Goal: Task Accomplishment & Management: Use online tool/utility

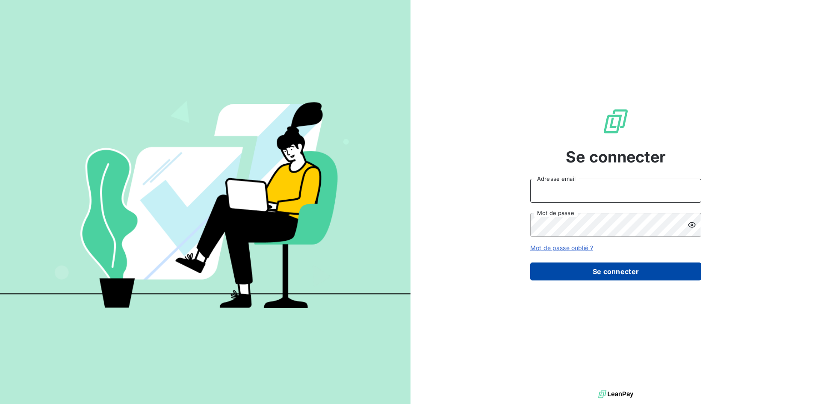
type input "[EMAIL_ADDRESS][DOMAIN_NAME]"
click at [624, 263] on button "Se connecter" at bounding box center [615, 272] width 171 height 18
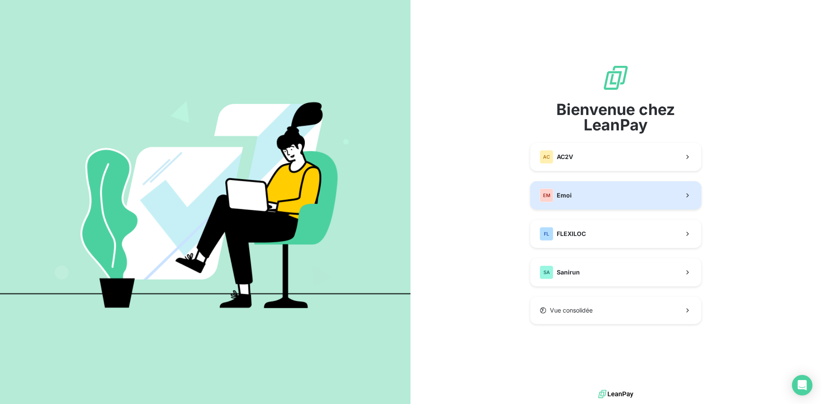
drag, startPoint x: 607, startPoint y: 191, endPoint x: 608, endPoint y: 174, distance: 16.8
click at [608, 175] on div "Bienvenue chez LeanPay AC AC2V EM Emoi FL FLEXILOC SA Sanirun Vue consolidée" at bounding box center [615, 194] width 171 height 260
click at [605, 205] on button "EM Emoi" at bounding box center [615, 195] width 171 height 28
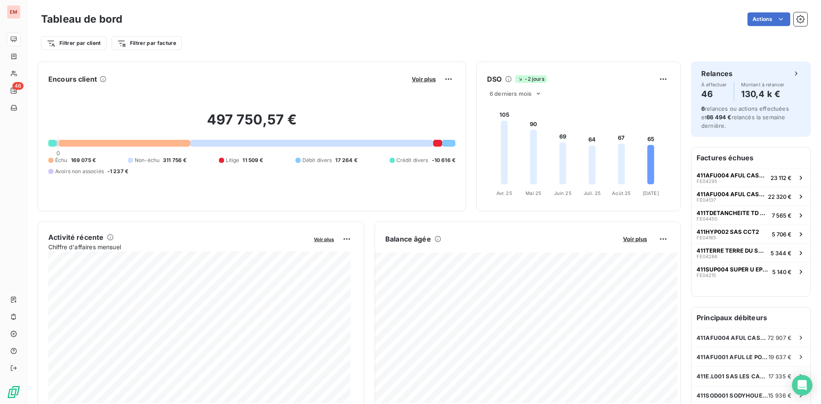
click at [287, 31] on div "Filtrer par client Filtrer par facture" at bounding box center [424, 39] width 766 height 23
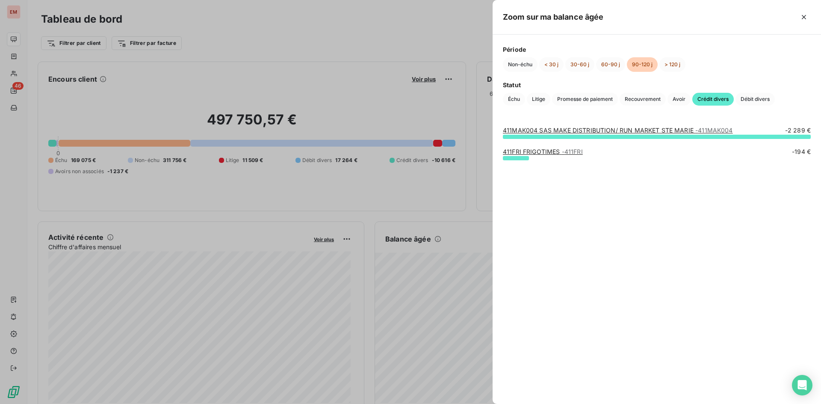
click at [397, 35] on div at bounding box center [410, 202] width 821 height 404
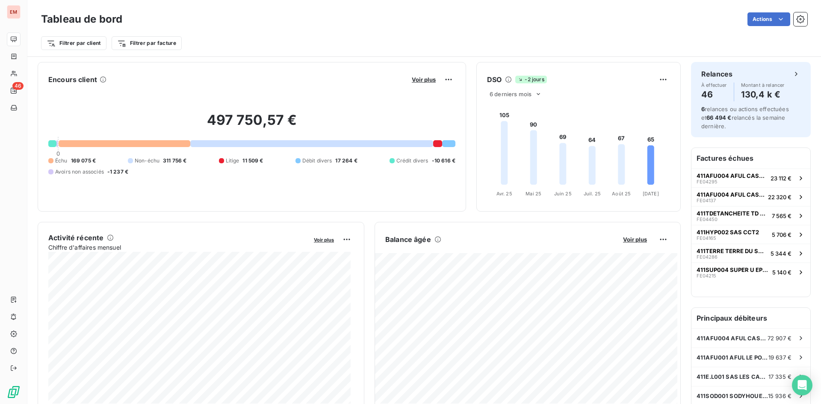
scroll to position [43, 0]
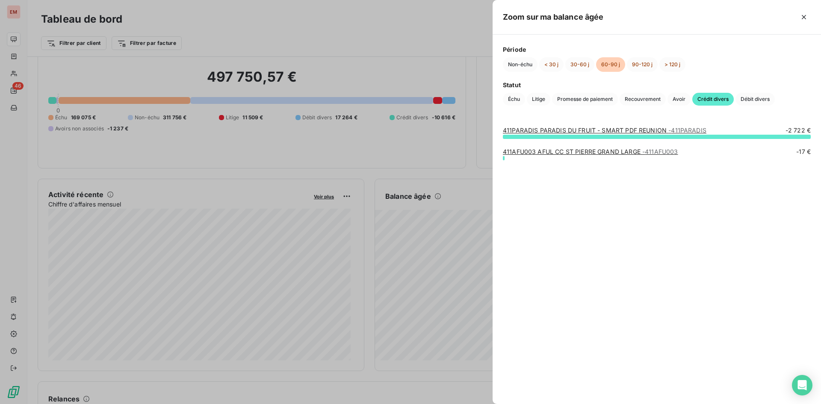
click at [436, 239] on div at bounding box center [410, 202] width 821 height 404
click at [434, 238] on div at bounding box center [410, 202] width 821 height 404
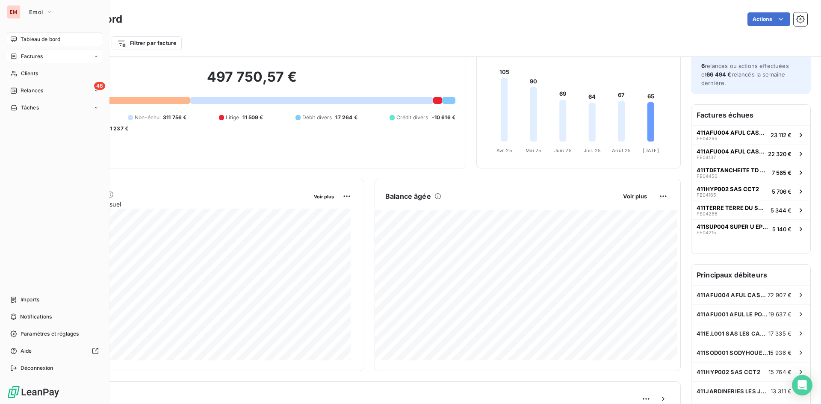
click at [33, 54] on span "Factures" at bounding box center [32, 57] width 22 height 8
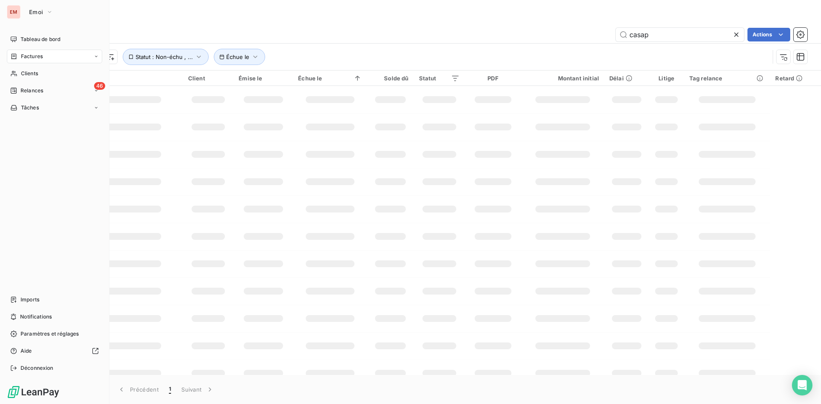
click at [36, 59] on span "Factures" at bounding box center [32, 57] width 22 height 8
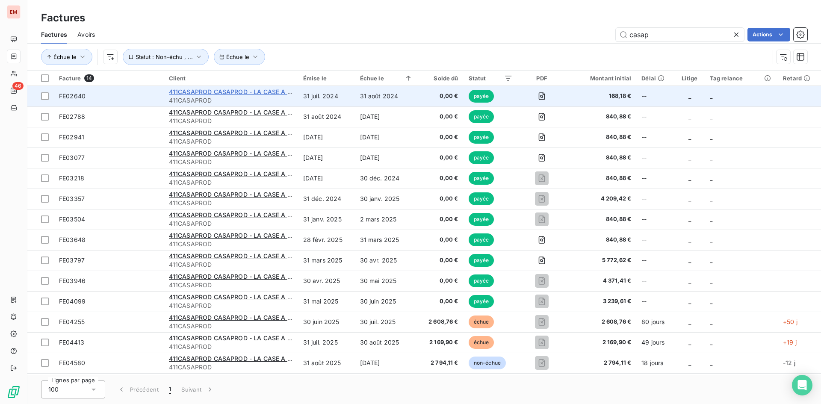
click at [223, 91] on span "411CASAPROD CASAPROD - LA CASE A PAINS" at bounding box center [237, 91] width 137 height 7
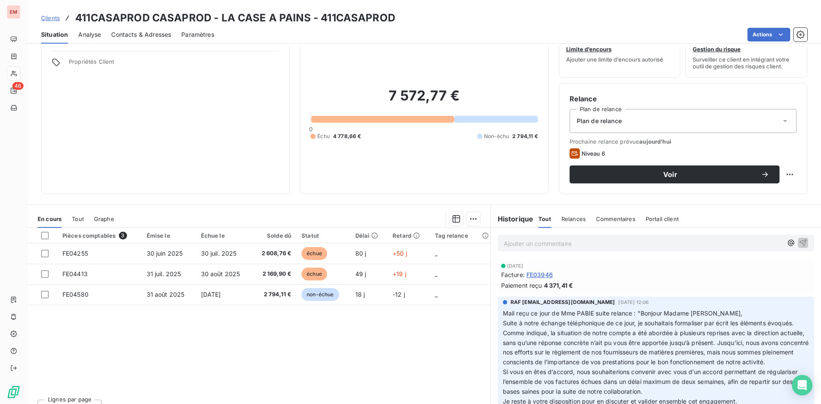
scroll to position [43, 0]
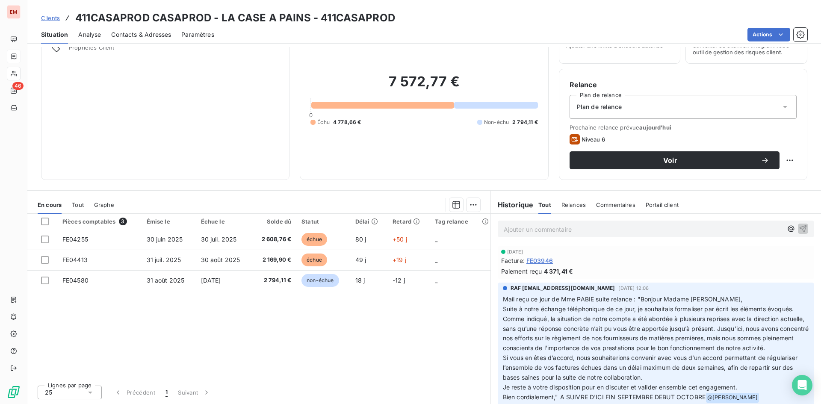
drag, startPoint x: 628, startPoint y: 279, endPoint x: 572, endPoint y: 262, distance: 58.2
click at [625, 279] on div "[DATE] Facture : FE03946 Paiement reçu 4 371,41 €" at bounding box center [656, 262] width 316 height 33
drag, startPoint x: 577, startPoint y: 273, endPoint x: 494, endPoint y: 248, distance: 87.2
click at [498, 248] on div "[DATE] Facture : FE03946 Paiement reçu 4 371,41 €" at bounding box center [656, 262] width 316 height 33
copy div "[DATE] Facture : FE03946 Paiement reçu 4 371,41 €"
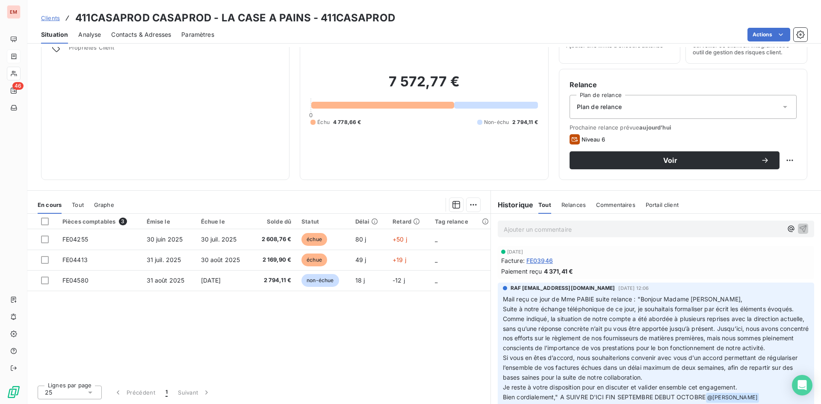
click at [382, 347] on div "Pièces comptables 3 Émise le Échue le Solde dû Statut Délai Retard Tag relance …" at bounding box center [258, 296] width 463 height 165
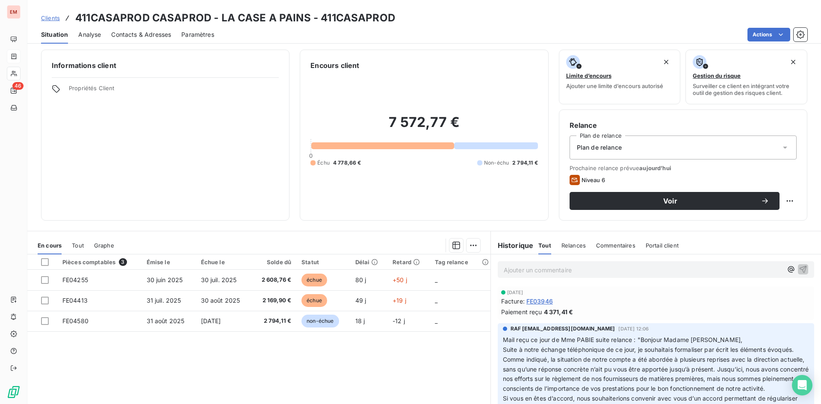
scroll to position [0, 0]
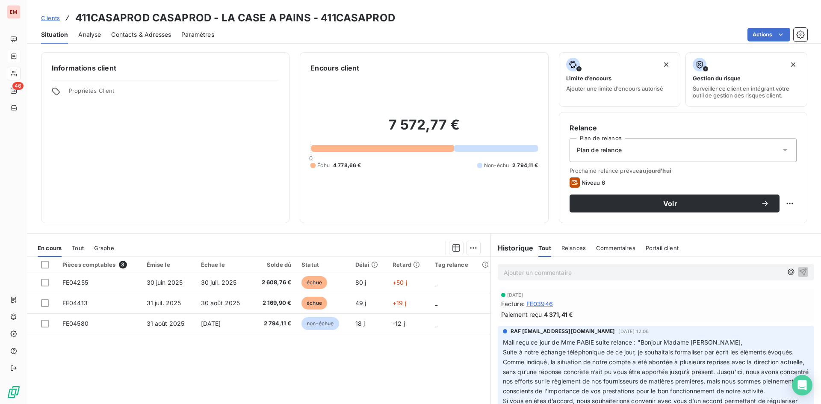
click at [52, 20] on span "Clients" at bounding box center [50, 18] width 19 height 7
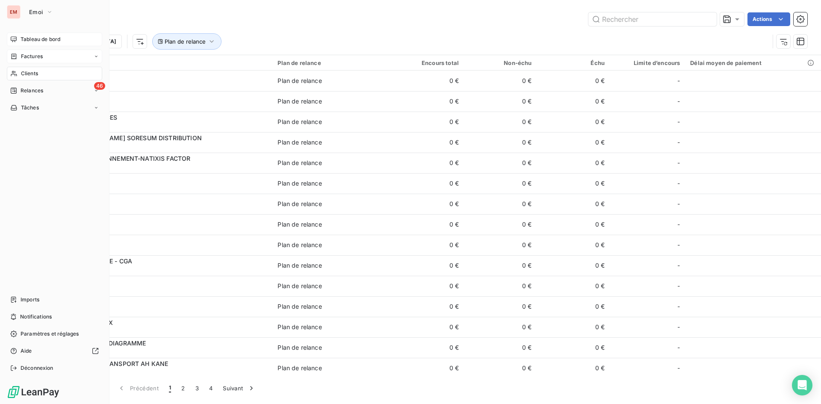
click at [30, 42] on span "Tableau de bord" at bounding box center [41, 39] width 40 height 8
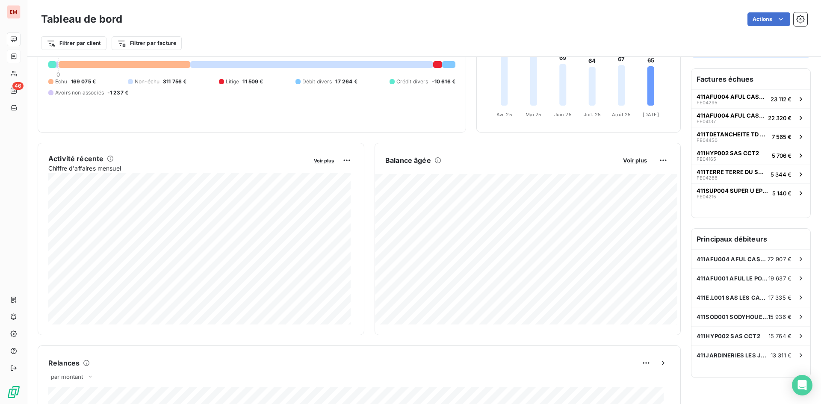
scroll to position [86, 0]
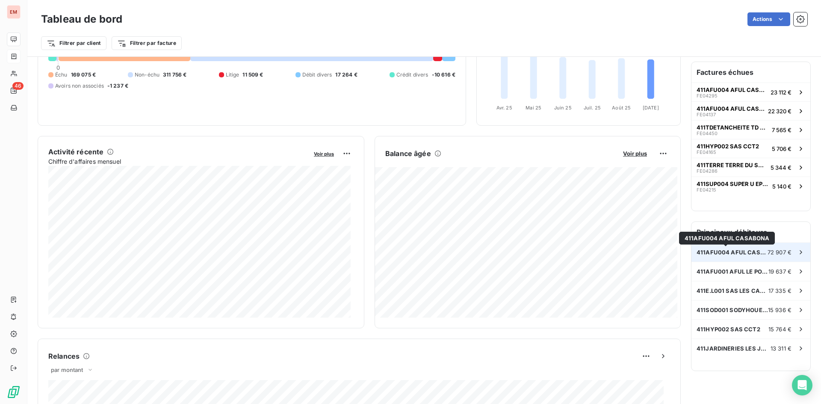
click at [743, 254] on span "411AFU004 AFUL CASABONA" at bounding box center [731, 252] width 71 height 7
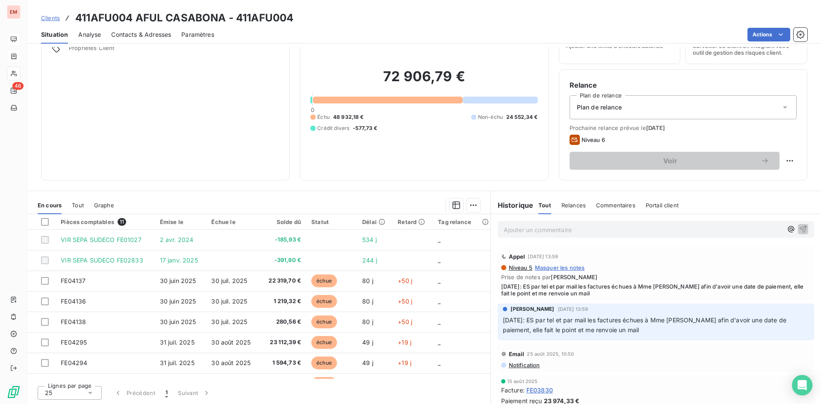
click at [145, 42] on div "Contacts & Adresses" at bounding box center [141, 35] width 60 height 18
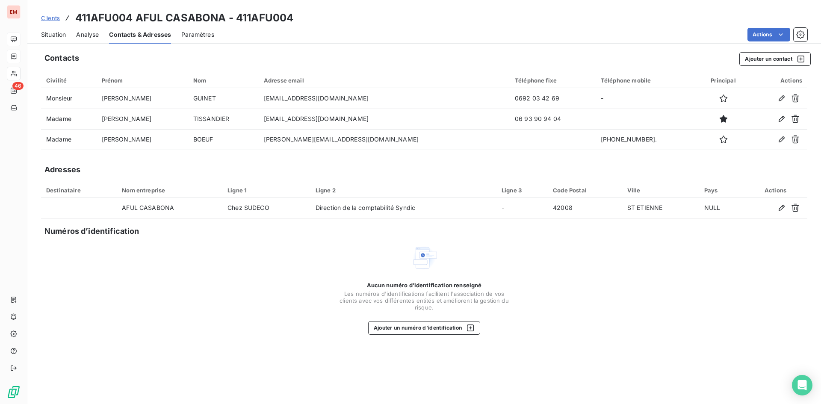
click at [52, 35] on span "Situation" at bounding box center [53, 34] width 25 height 9
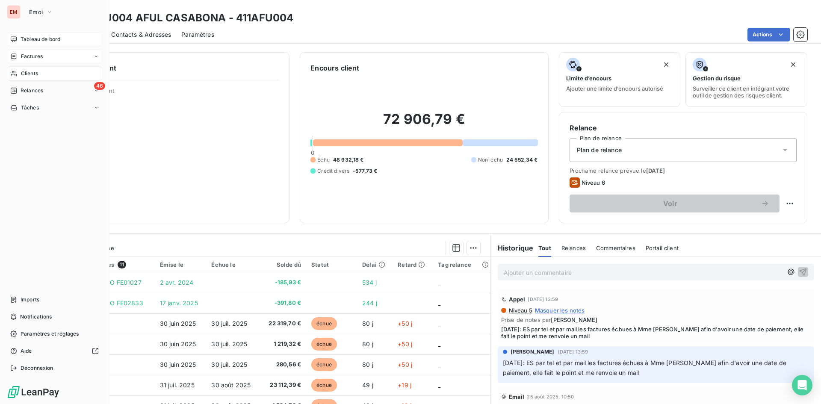
click at [29, 52] on div "Factures" at bounding box center [54, 57] width 95 height 14
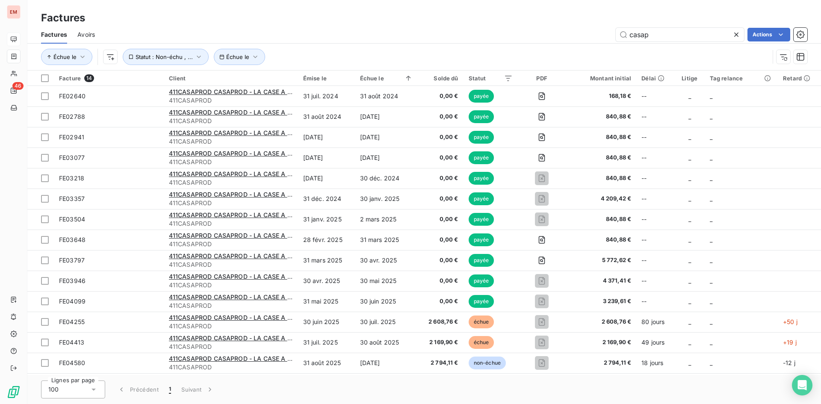
drag, startPoint x: 684, startPoint y: 35, endPoint x: 459, endPoint y: 31, distance: 224.9
click at [459, 31] on div "casap Actions" at bounding box center [456, 35] width 702 height 14
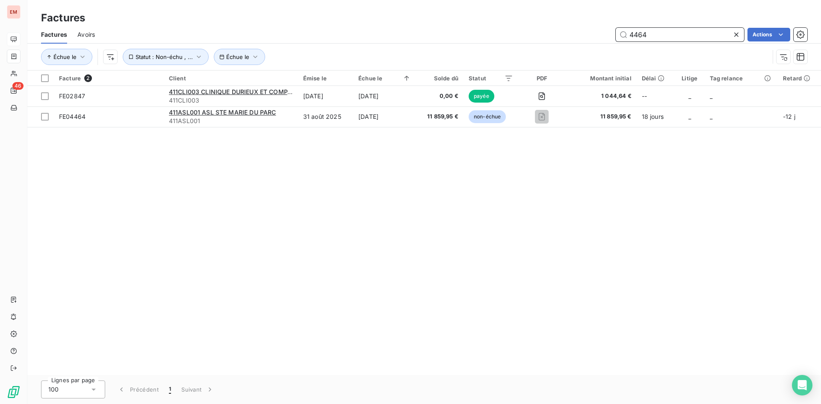
drag, startPoint x: 646, startPoint y: 37, endPoint x: 570, endPoint y: 28, distance: 76.6
click at [570, 28] on div "4464 Actions" at bounding box center [456, 35] width 702 height 14
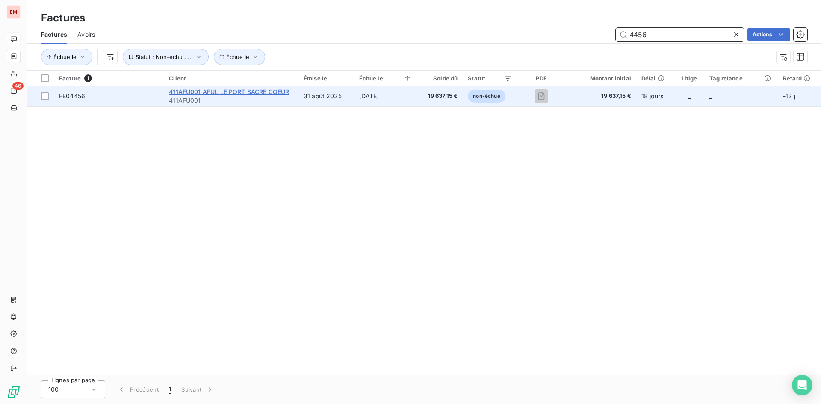
type input "4456"
click at [275, 94] on span "411AFU001 AFUL LE PORT SACRE COEUR" at bounding box center [229, 91] width 120 height 7
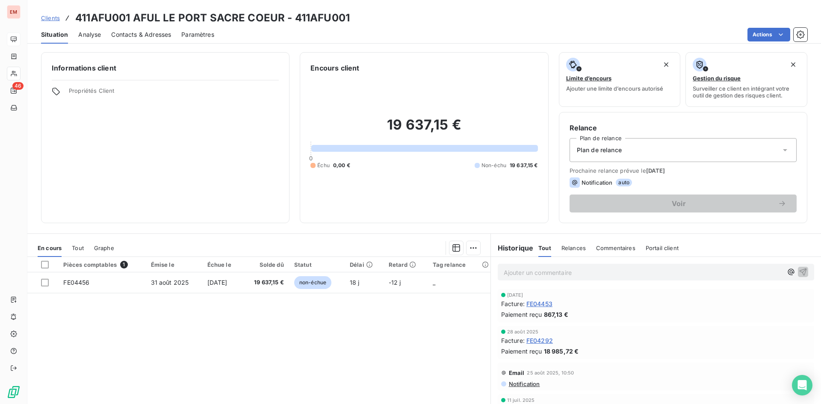
click at [54, 17] on span "Clients" at bounding box center [50, 18] width 19 height 7
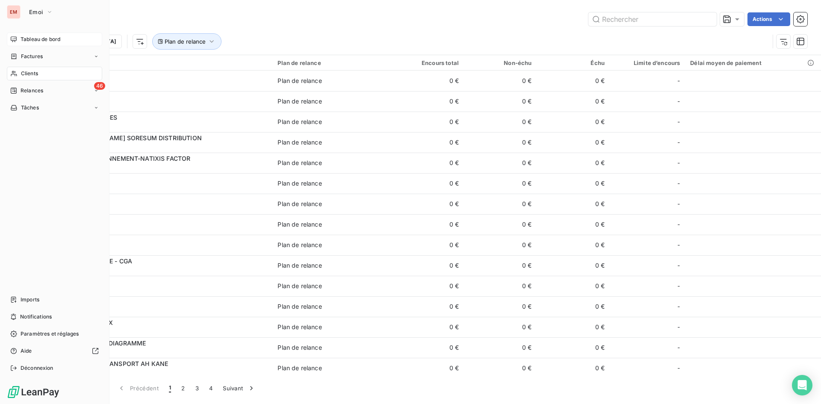
click at [35, 38] on span "Tableau de bord" at bounding box center [41, 39] width 40 height 8
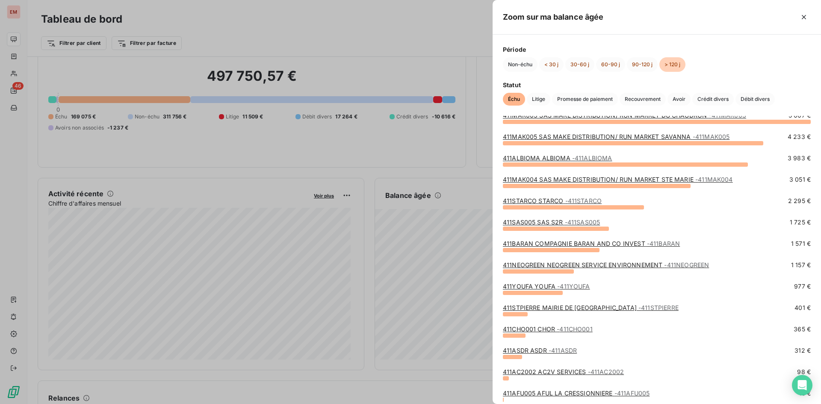
scroll to position [42, 0]
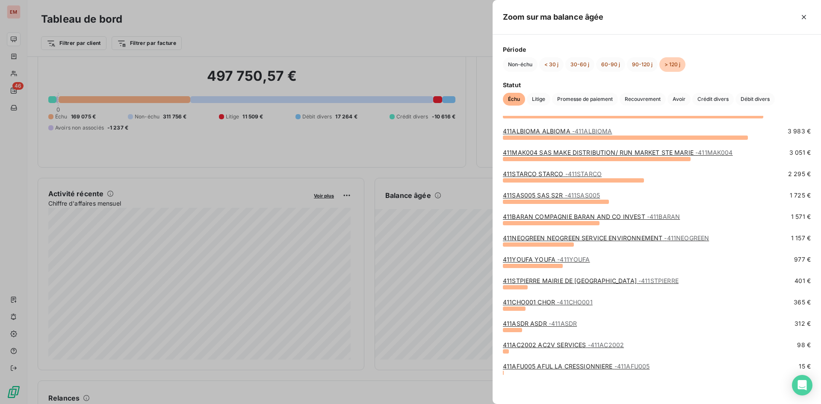
click at [439, 41] on div at bounding box center [410, 202] width 821 height 404
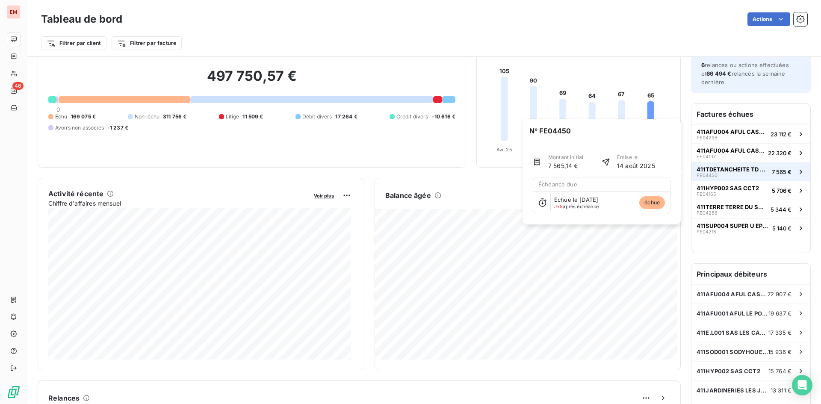
click at [750, 174] on div "411TDETANCHEITE TD ETANCHEITE FE04450" at bounding box center [732, 172] width 72 height 12
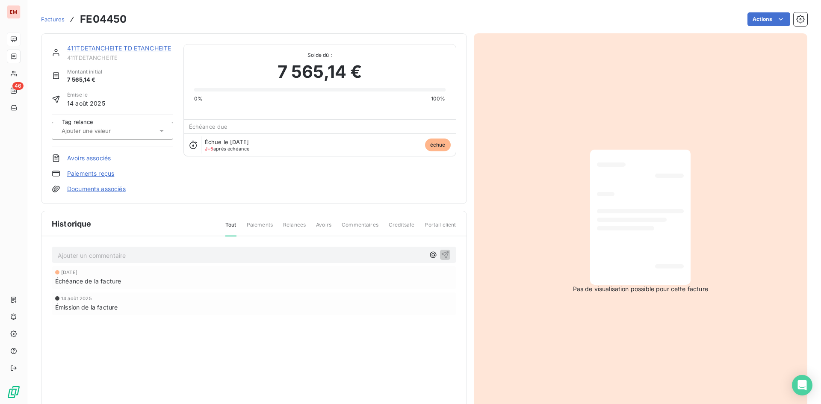
click at [147, 50] on link "411TDETANCHEITE TD ETANCHEITE" at bounding box center [119, 47] width 104 height 7
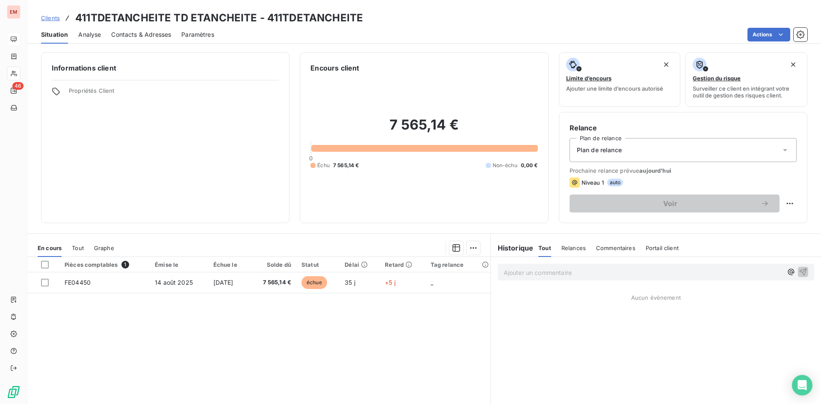
click at [144, 28] on div "Contacts & Adresses" at bounding box center [141, 35] width 60 height 18
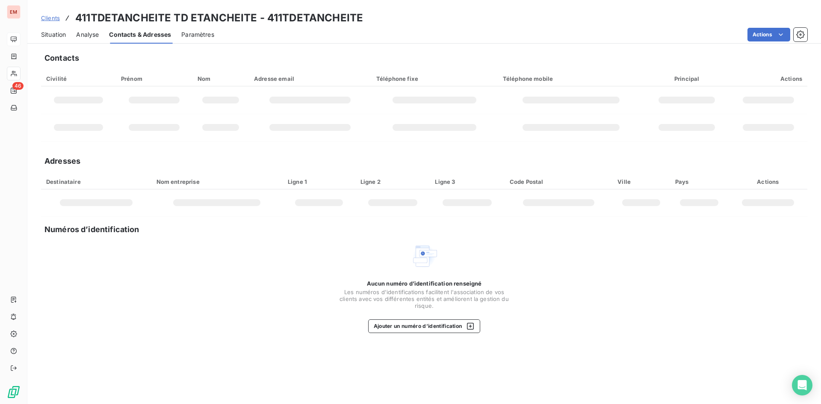
click at [93, 30] on span "Analyse" at bounding box center [87, 34] width 23 height 9
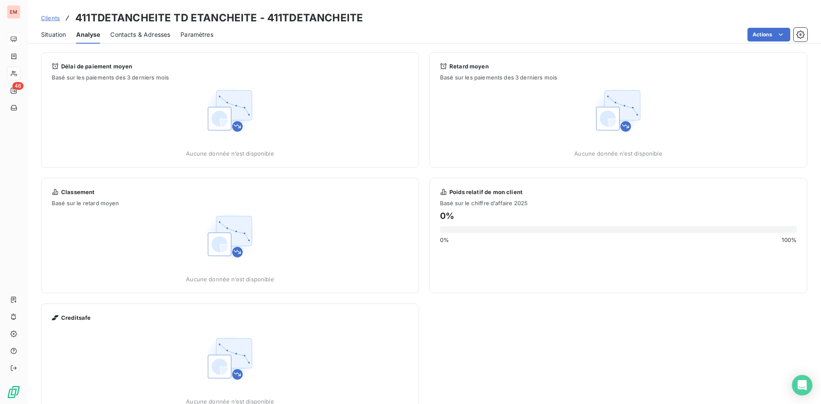
click at [150, 34] on span "Contacts & Adresses" at bounding box center [140, 34] width 60 height 9
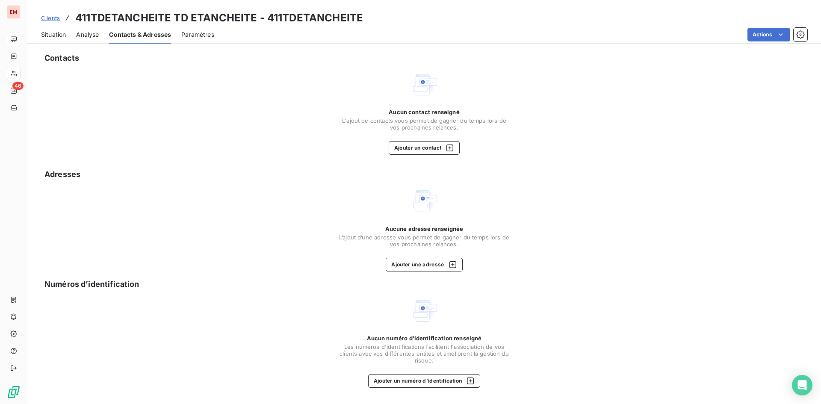
click at [201, 33] on span "Paramètres" at bounding box center [197, 34] width 33 height 9
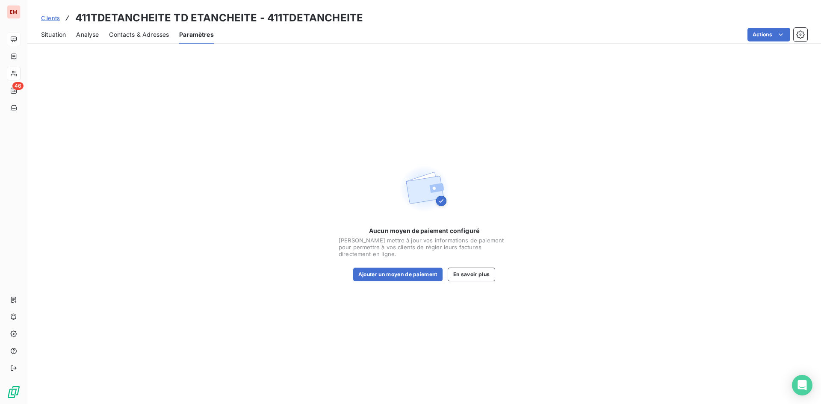
click at [59, 34] on span "Situation" at bounding box center [53, 34] width 25 height 9
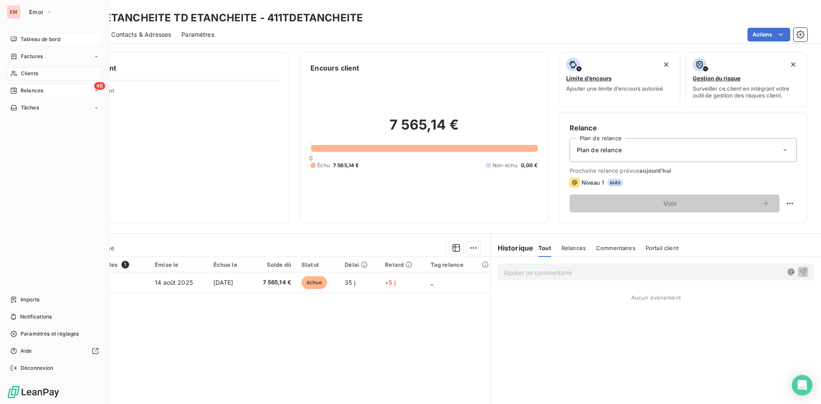
click at [33, 90] on span "Relances" at bounding box center [32, 91] width 23 height 8
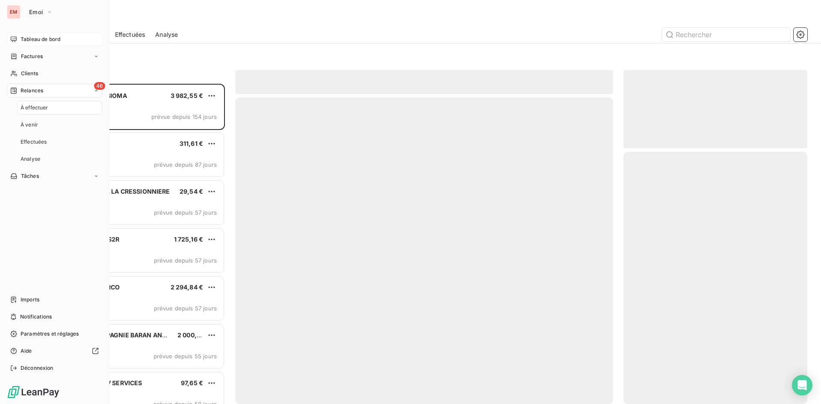
scroll to position [314, 177]
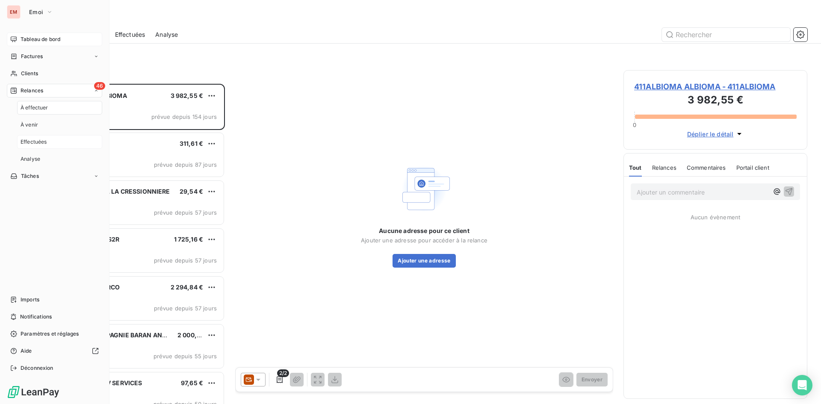
click at [41, 135] on div "Effectuées" at bounding box center [59, 142] width 85 height 14
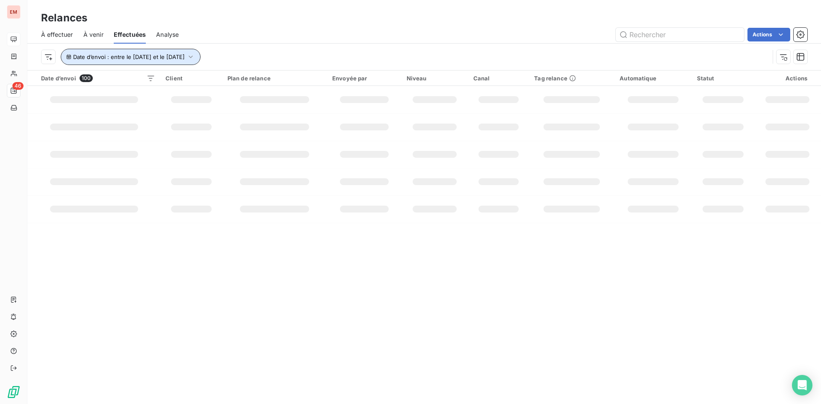
click at [191, 52] on button "Date d’envoi : entre le [DATE] et le [DATE]" at bounding box center [131, 57] width 140 height 16
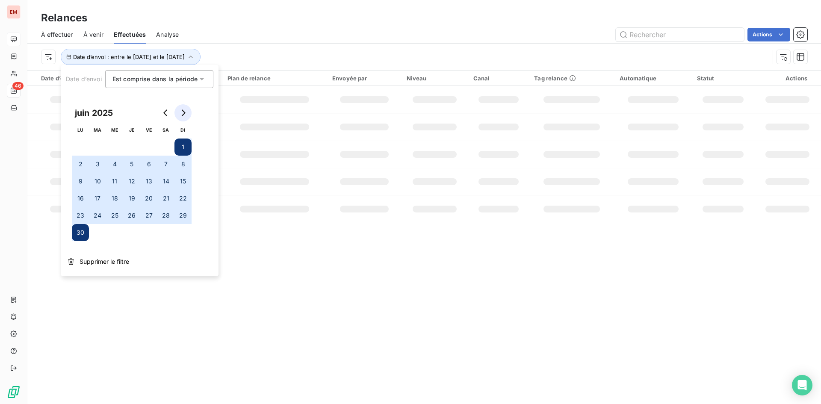
click at [184, 115] on icon "Go to next month" at bounding box center [183, 112] width 7 height 7
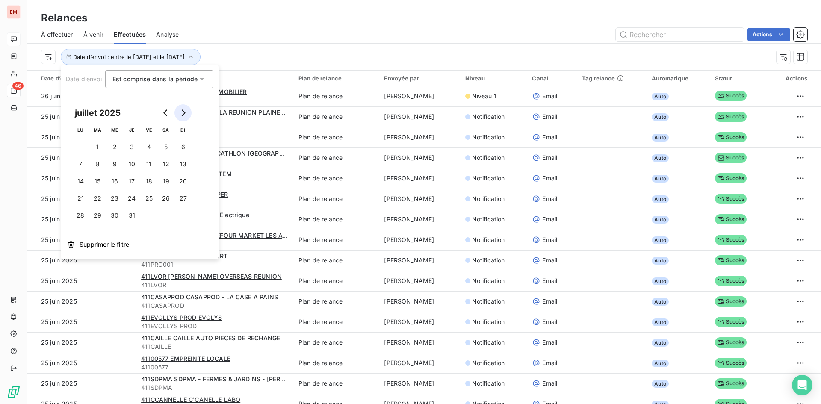
click at [183, 114] on icon "Go to next month" at bounding box center [183, 112] width 7 height 7
click at [144, 150] on button "1" at bounding box center [148, 147] width 17 height 17
click at [183, 216] on button "31" at bounding box center [182, 215] width 17 height 17
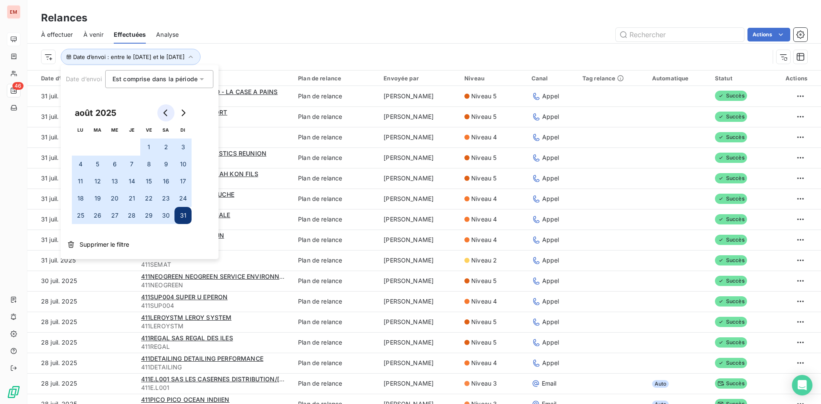
click at [167, 111] on icon "Go to previous month" at bounding box center [165, 112] width 7 height 7
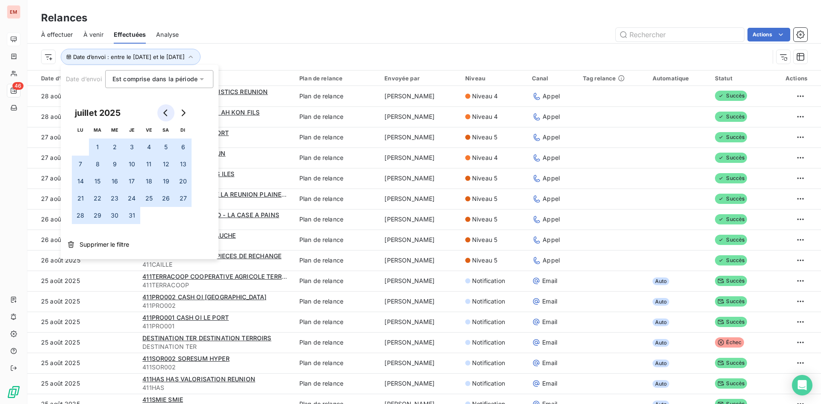
click at [167, 111] on icon "Go to previous month" at bounding box center [165, 112] width 7 height 7
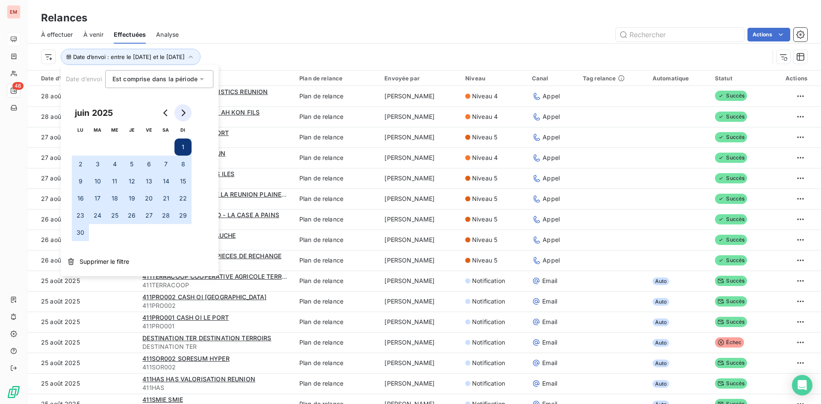
click at [180, 112] on icon "Go to next month" at bounding box center [183, 112] width 7 height 7
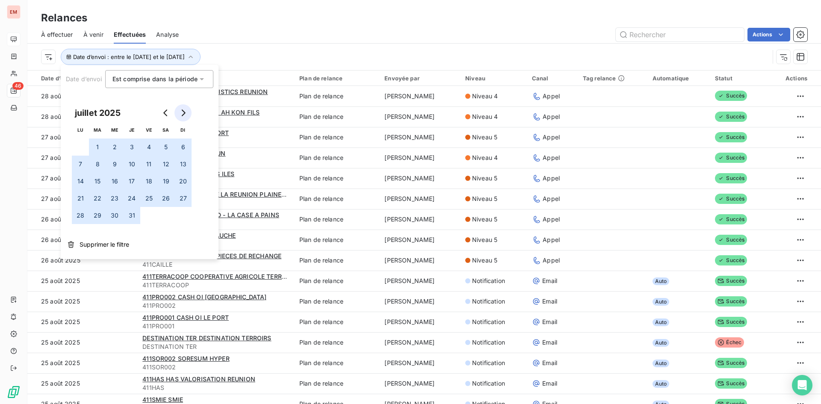
click at [180, 112] on icon "Go to next month" at bounding box center [183, 112] width 7 height 7
click at [148, 147] on button "1" at bounding box center [148, 147] width 17 height 17
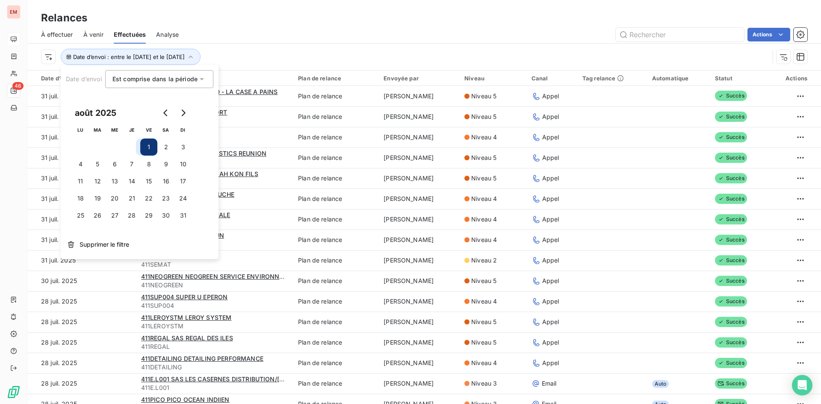
click at [148, 147] on button "1" at bounding box center [148, 147] width 17 height 17
click at [179, 217] on button "31" at bounding box center [182, 215] width 17 height 17
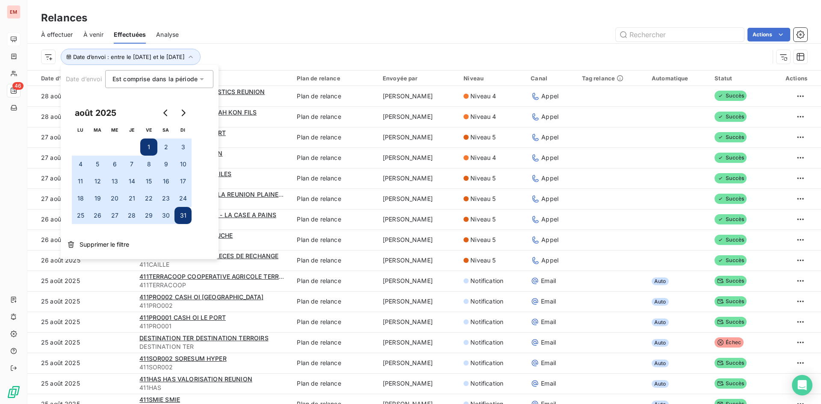
click at [339, 26] on div "À effectuer À venir Effectuées Analyse Actions" at bounding box center [424, 35] width 794 height 18
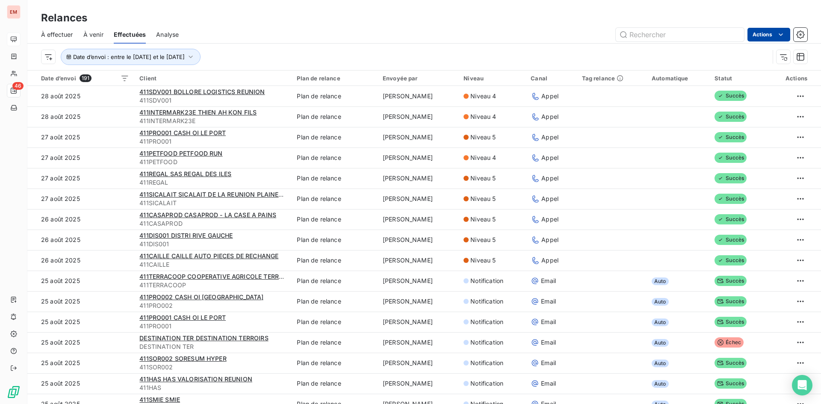
click at [785, 37] on html "EM 46 Relances À effectuer À venir Effectuées Analyse Actions Date d’envoi : en…" at bounding box center [410, 202] width 821 height 404
click at [738, 53] on div "Exporter les relances (191 relances)" at bounding box center [725, 54] width 121 height 14
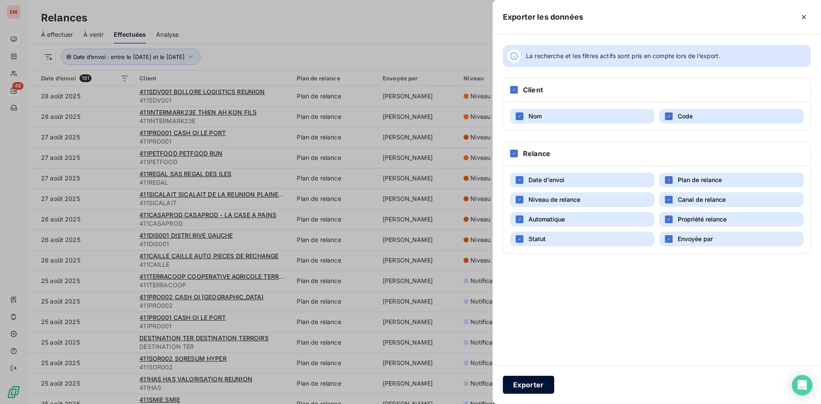
click at [522, 387] on button "Exporter" at bounding box center [528, 385] width 51 height 18
